Goal: Task Accomplishment & Management: Manage account settings

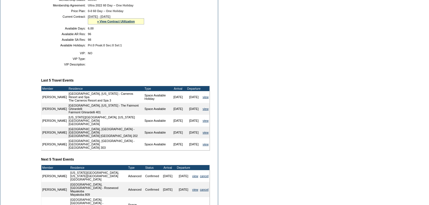
scroll to position [135, 0]
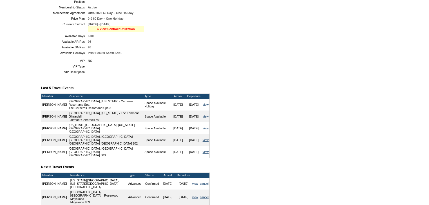
click at [126, 31] on link "» View Contract Utilization" at bounding box center [116, 28] width 38 height 3
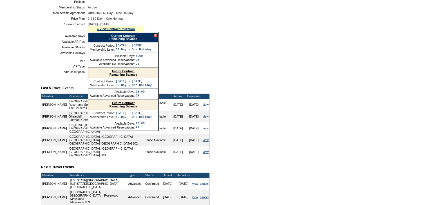
click at [130, 37] on link "Current Contract" at bounding box center [123, 35] width 24 height 3
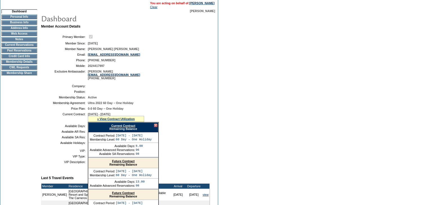
scroll to position [0, 0]
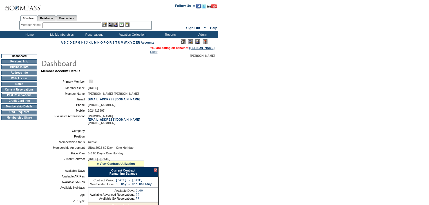
click at [77, 25] on input "text" at bounding box center [72, 26] width 59 height 6
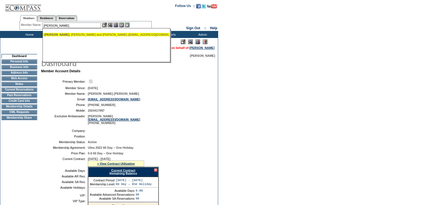
click at [75, 35] on div "Stoler , Barry and Lisa (lisasstoler@aol.com)" at bounding box center [106, 34] width 124 height 3
type input "Stoler, Barry and Lisa (lisasstoler@aol.com)"
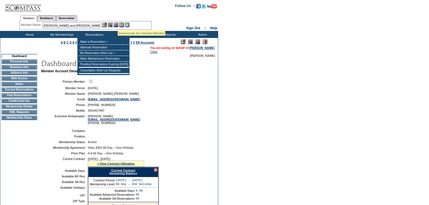
click at [117, 24] on img at bounding box center [115, 25] width 5 height 5
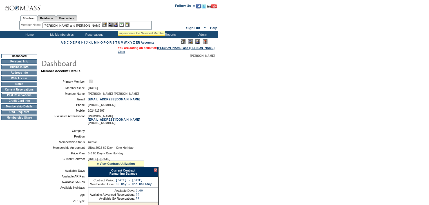
click at [113, 25] on img at bounding box center [110, 25] width 5 height 5
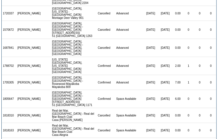
scroll to position [93, 0]
